Goal: Task Accomplishment & Management: Manage account settings

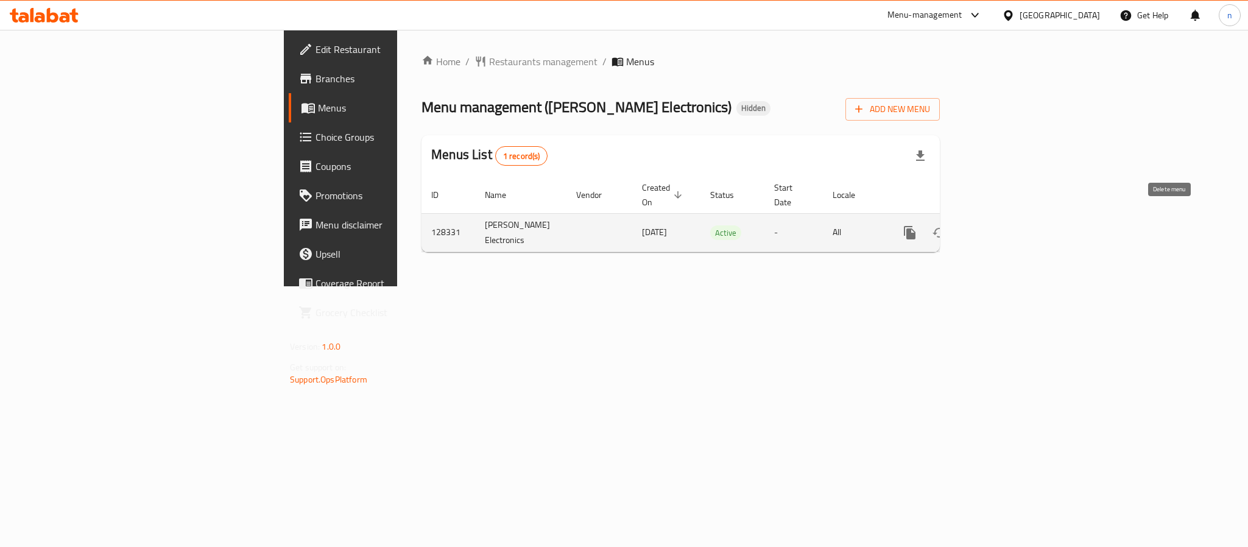
drag, startPoint x: 1183, startPoint y: 220, endPoint x: 1206, endPoint y: 221, distance: 23.8
click at [1013, 222] on div "enhanced table" at bounding box center [954, 232] width 117 height 29
click at [1005, 225] on icon "enhanced table" at bounding box center [998, 232] width 15 height 15
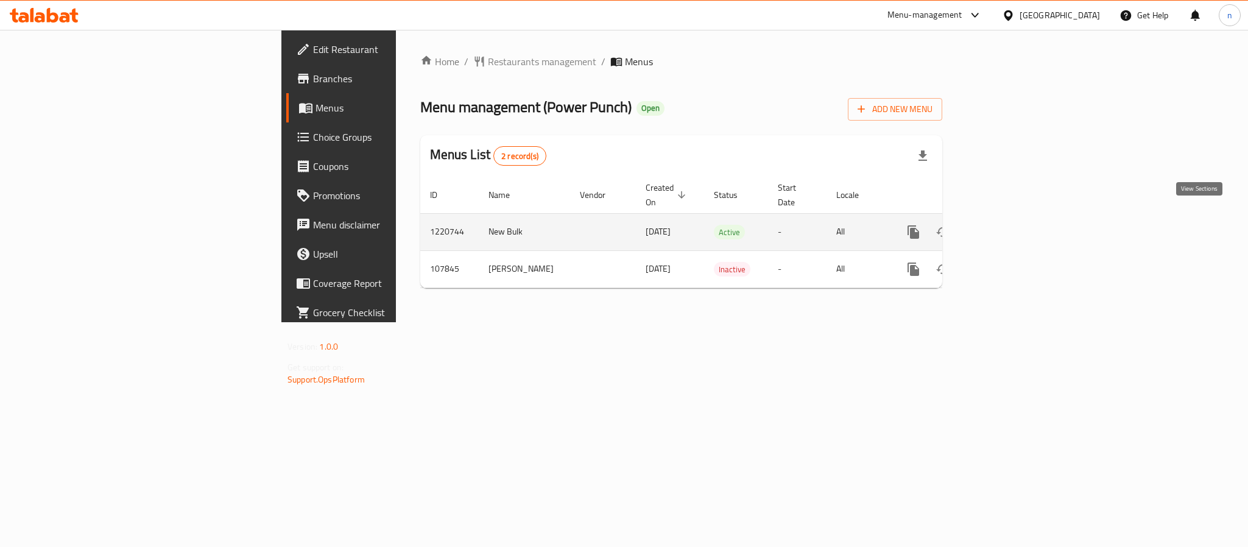
click at [1007, 227] on icon "enhanced table" at bounding box center [1001, 232] width 11 height 11
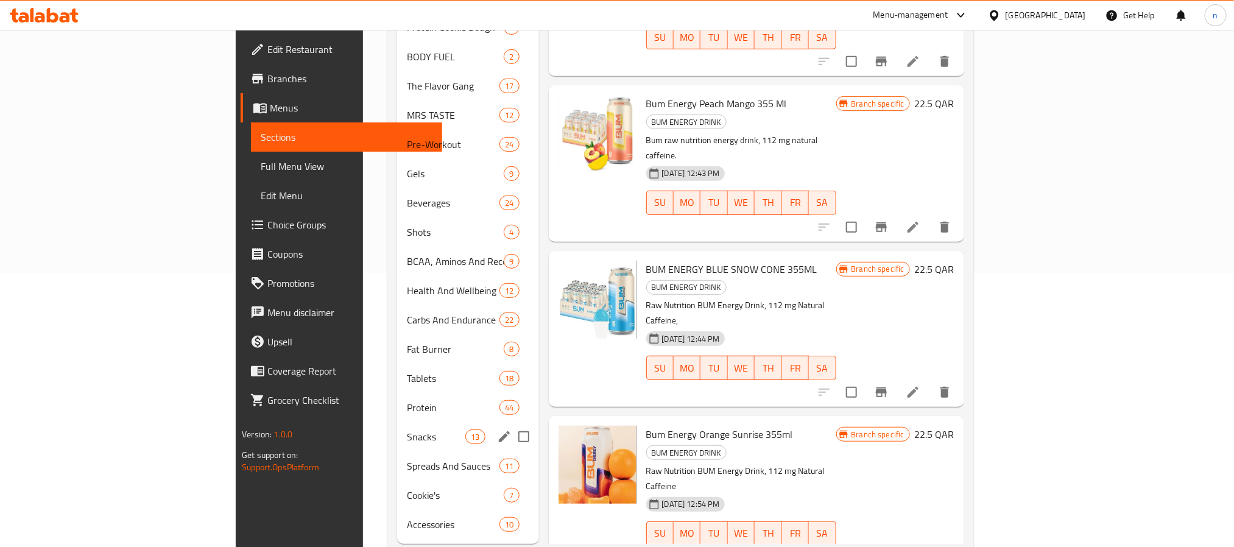
scroll to position [91, 0]
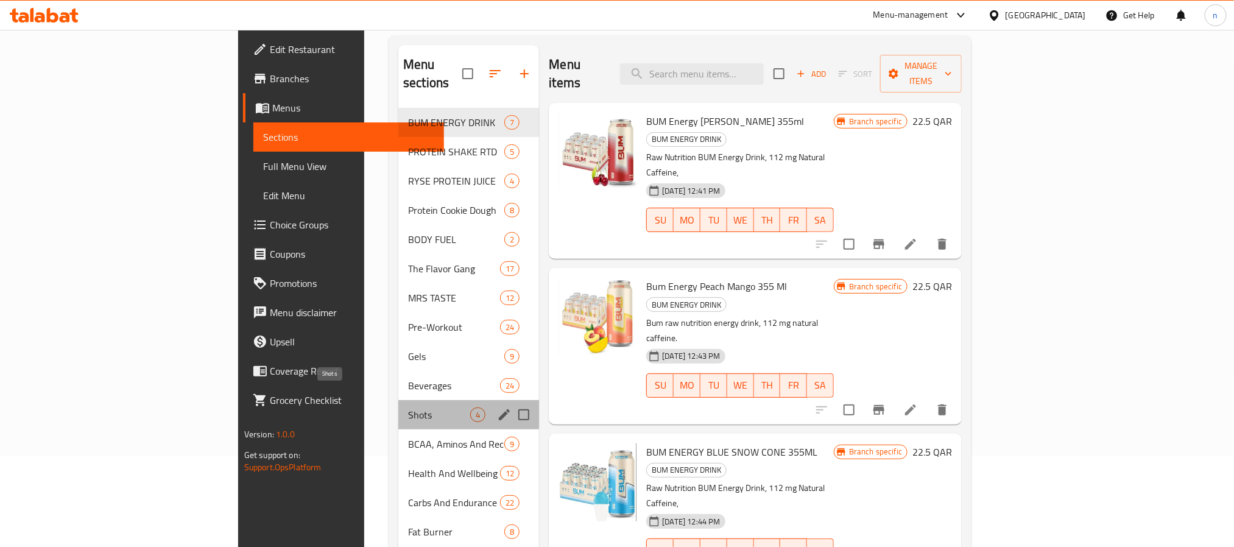
click at [408, 408] on span "Shots" at bounding box center [439, 415] width 62 height 15
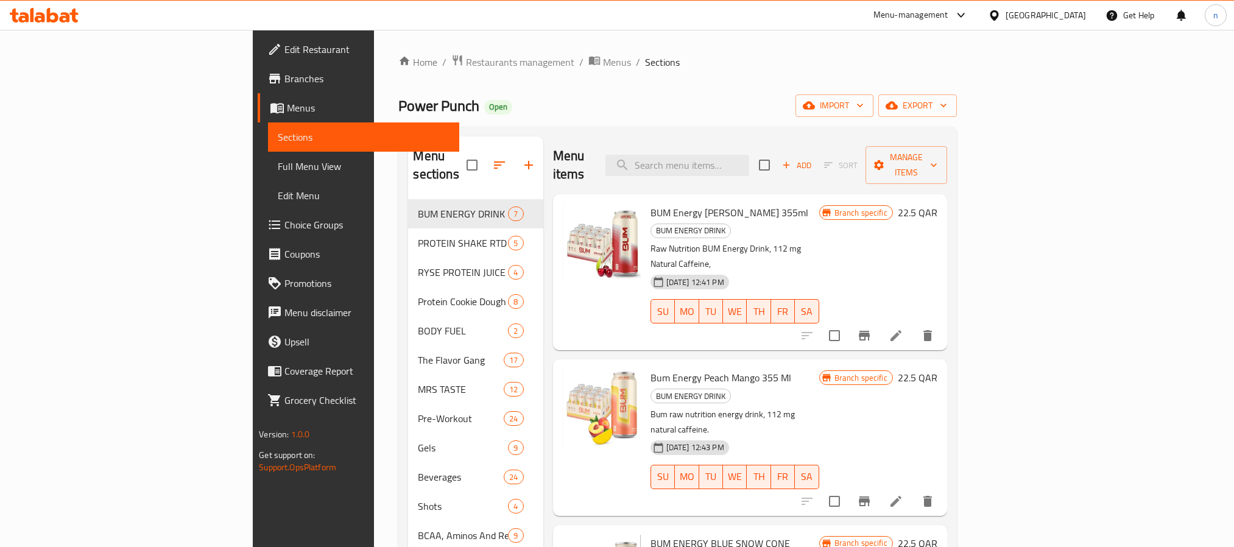
scroll to position [91, 0]
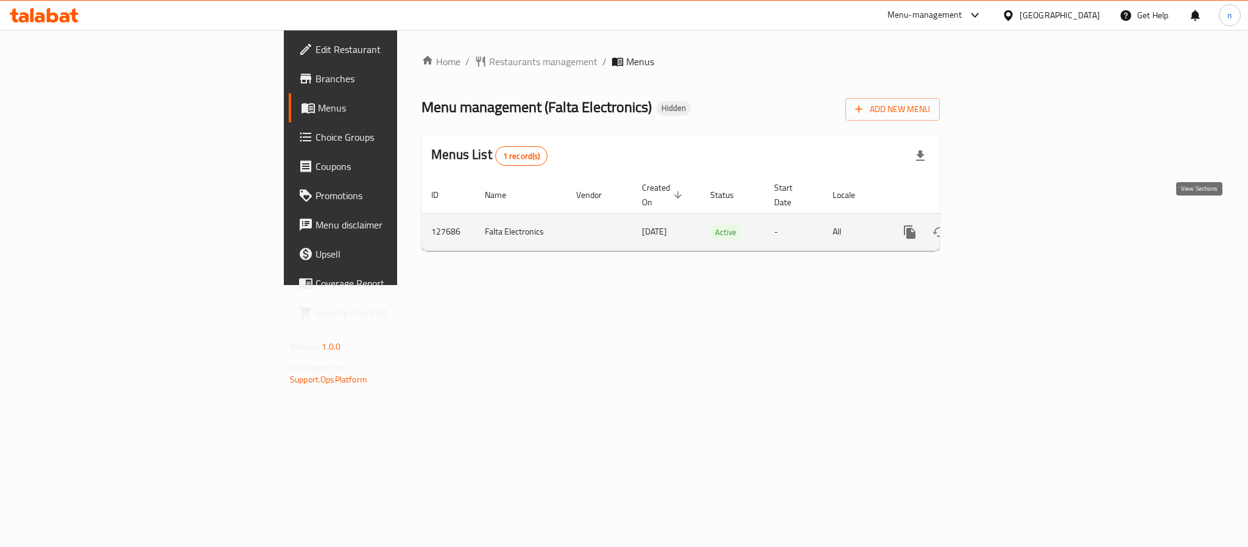
click at [1003, 227] on icon "enhanced table" at bounding box center [997, 232] width 11 height 11
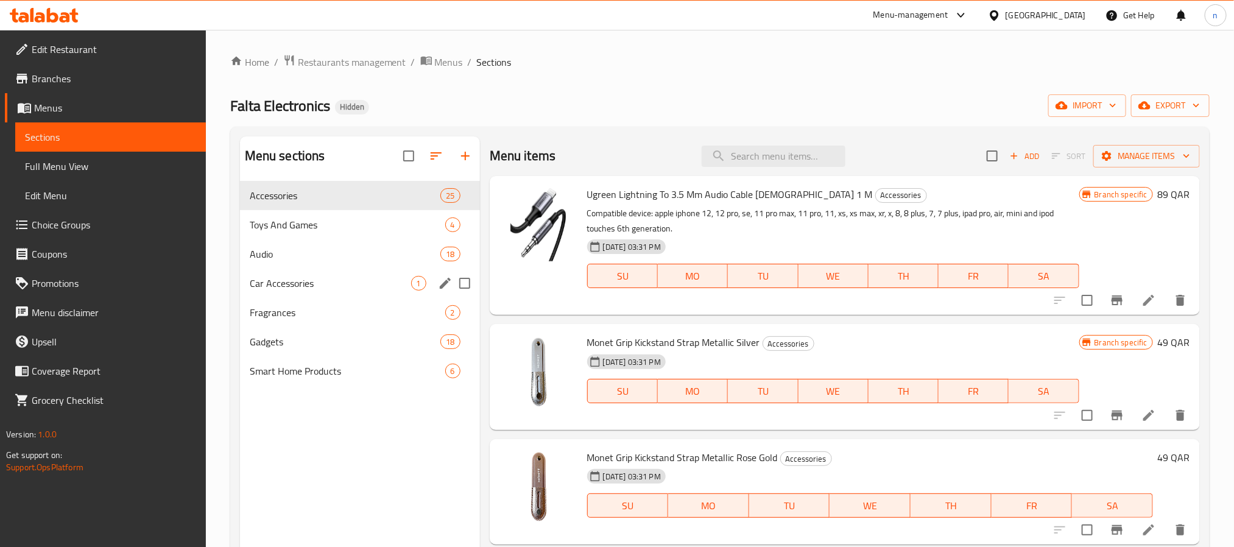
click at [309, 295] on div "Car Accessories 1" at bounding box center [360, 283] width 240 height 29
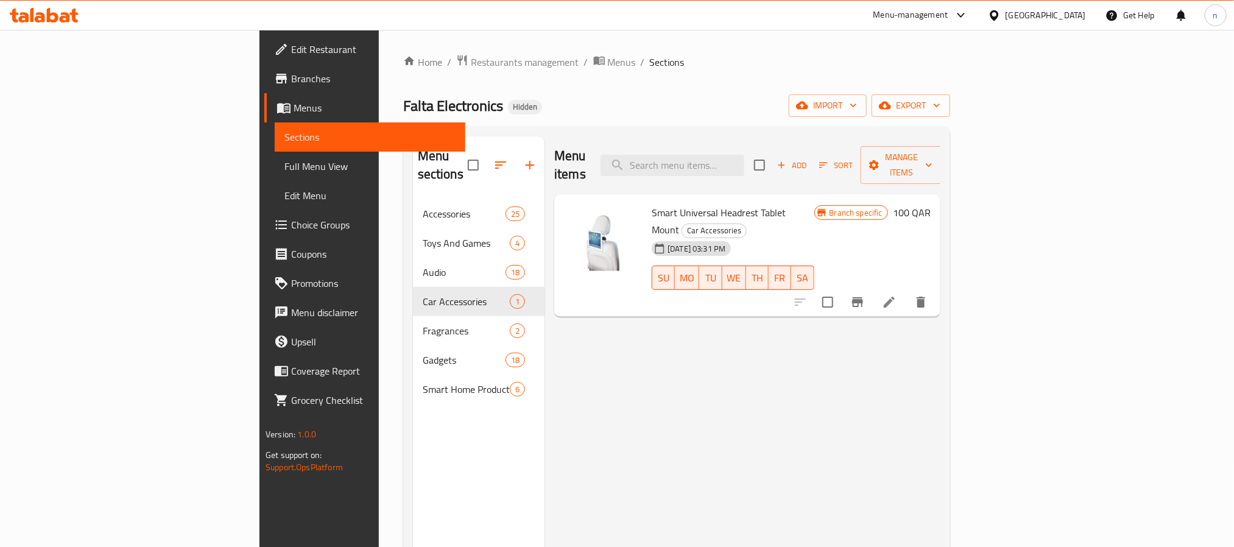
click at [285, 169] on span "Full Menu View" at bounding box center [370, 166] width 171 height 15
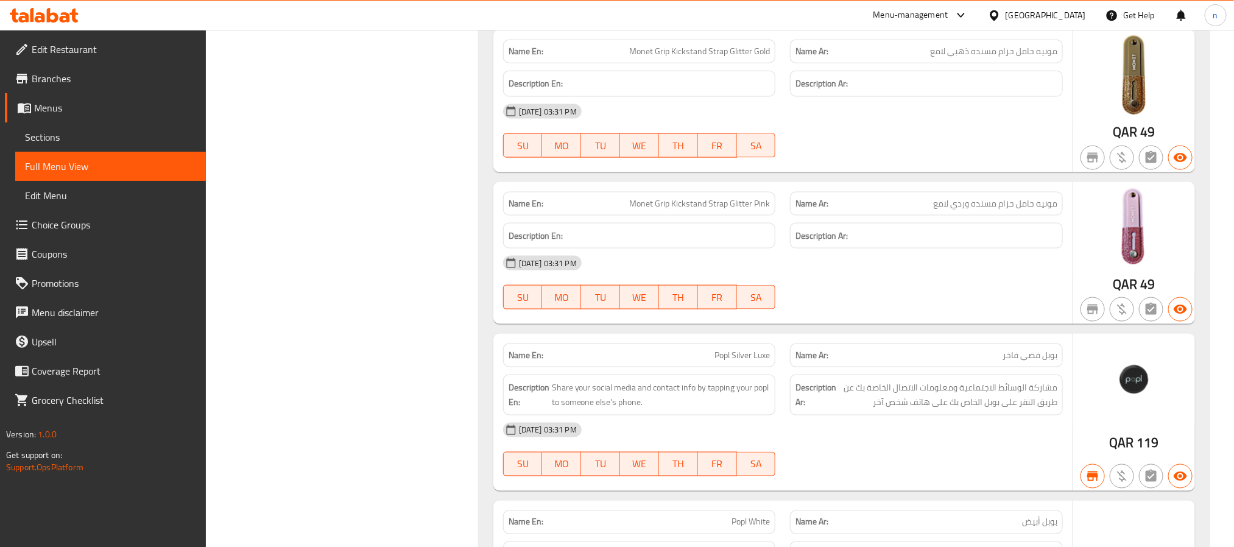
scroll to position [1097, 0]
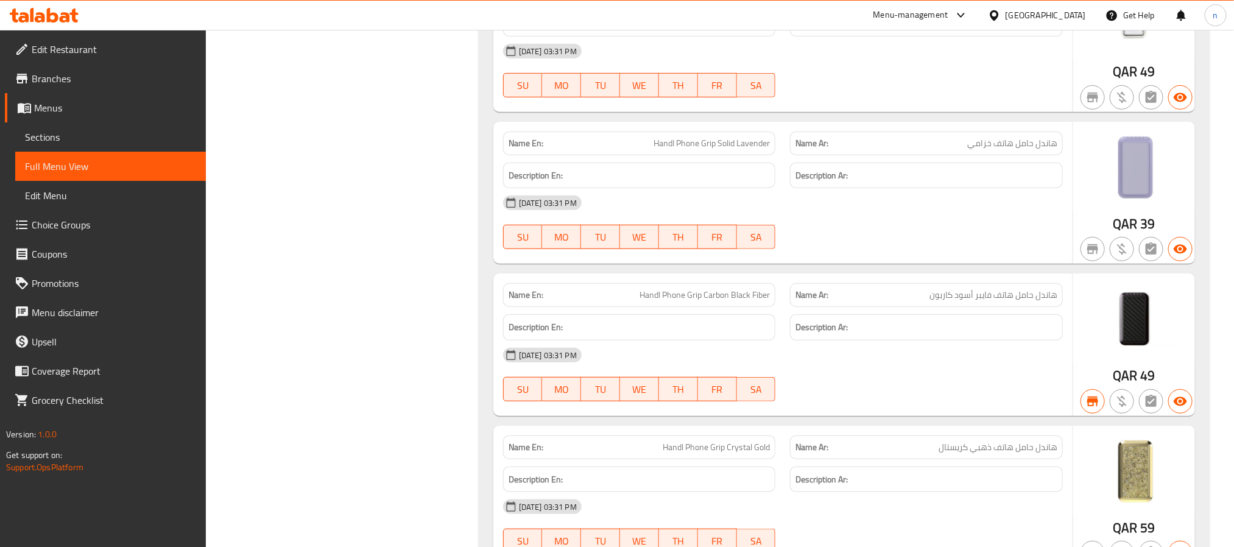
scroll to position [7781, 0]
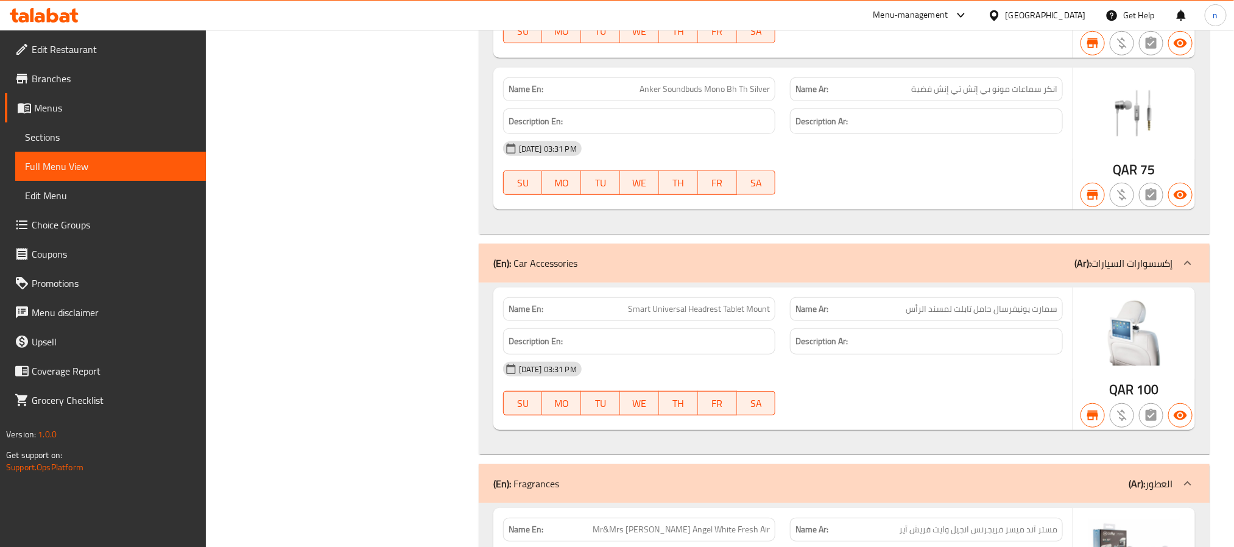
drag, startPoint x: 1175, startPoint y: 275, endPoint x: 1102, endPoint y: 261, distance: 74.3
click at [1109, 269] on div "(En): Car Accessories (Ar): إكسسوارات السيارات" at bounding box center [844, 263] width 731 height 39
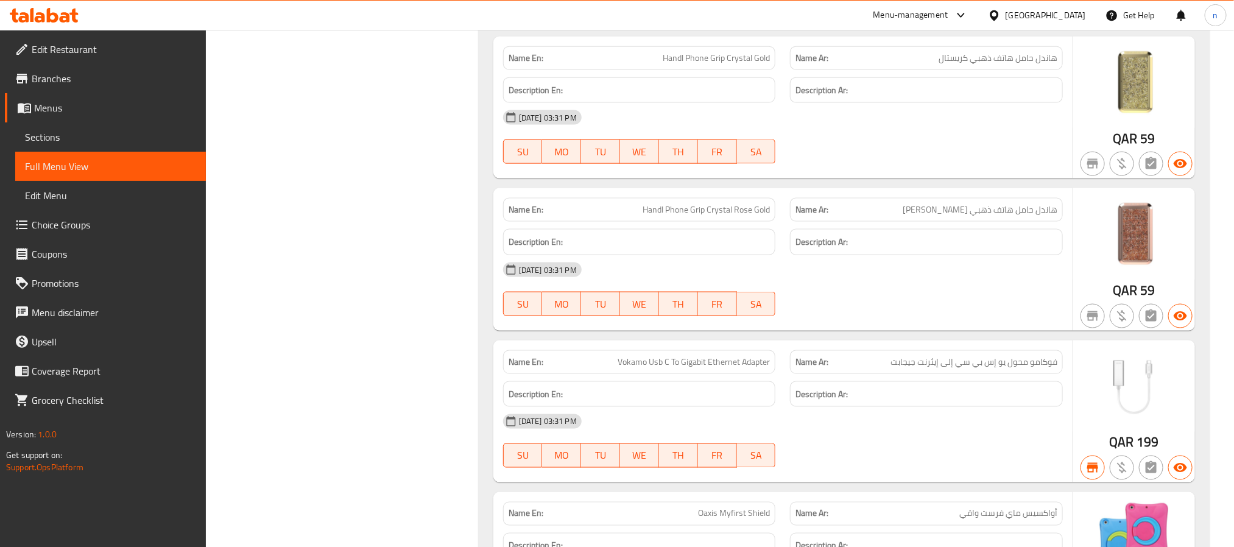
scroll to position [0, 0]
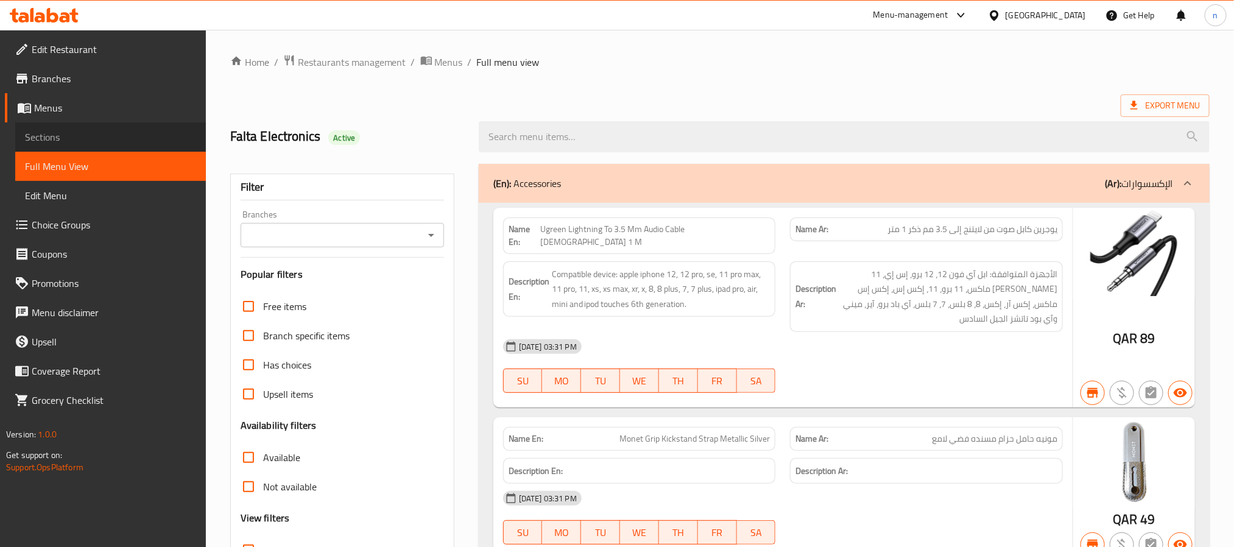
click at [48, 141] on span "Sections" at bounding box center [110, 137] width 171 height 15
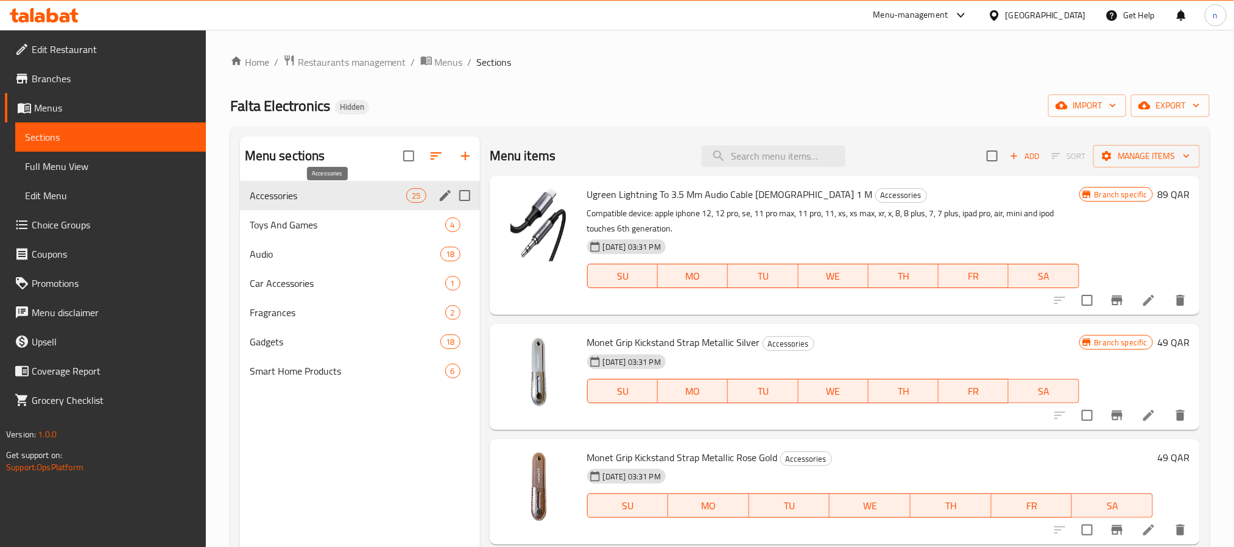
click at [373, 194] on span "Accessories" at bounding box center [328, 195] width 157 height 15
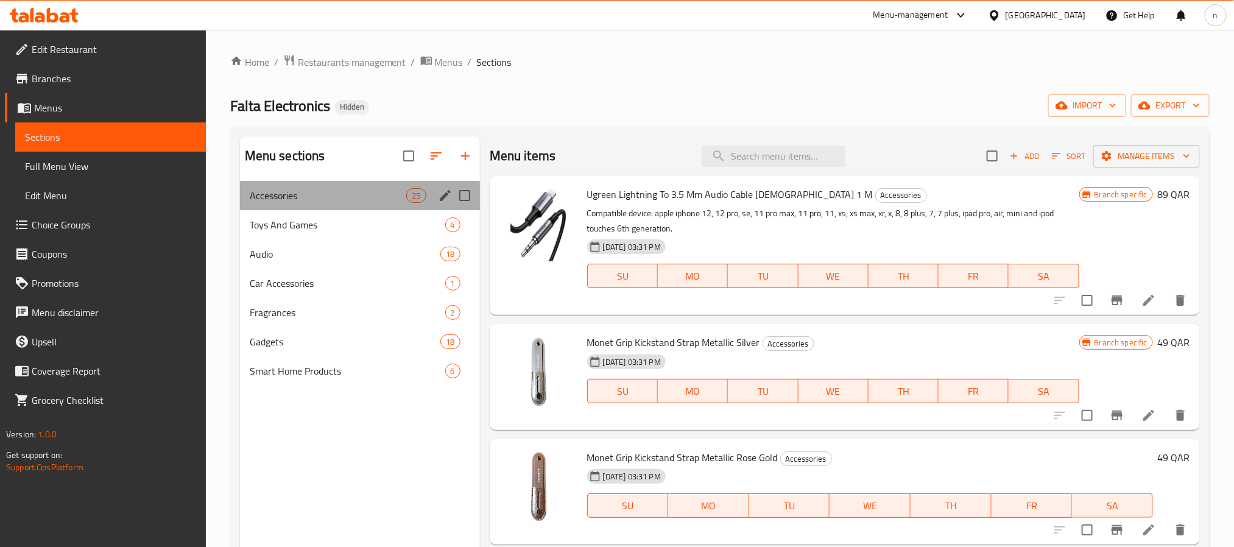
click at [302, 205] on div "Accessories 25" at bounding box center [360, 195] width 240 height 29
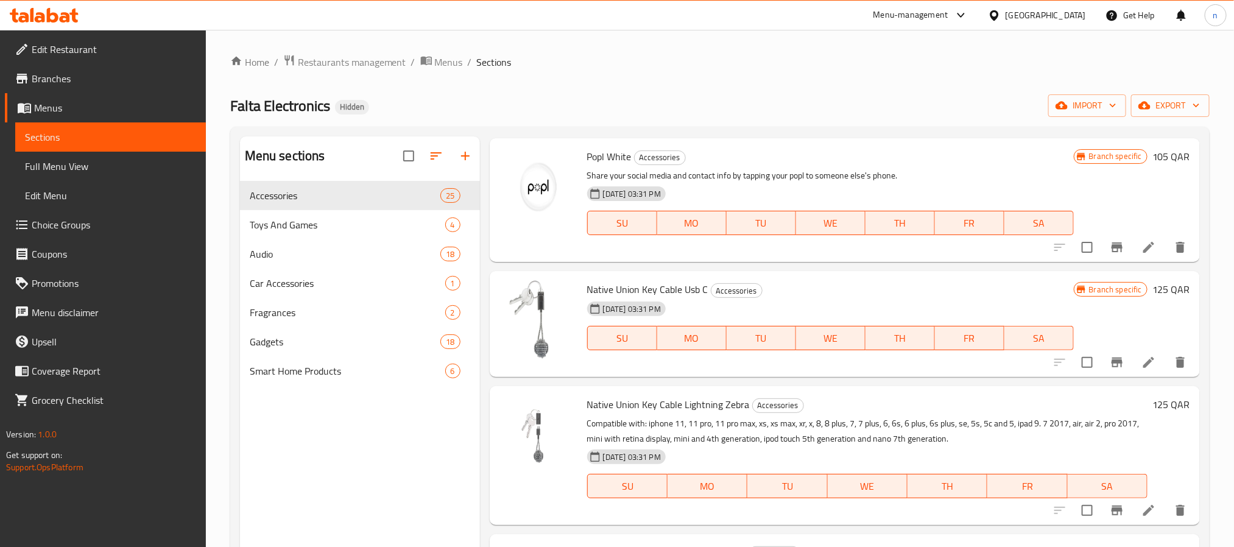
scroll to position [1097, 0]
